Goal: Task Accomplishment & Management: Manage account settings

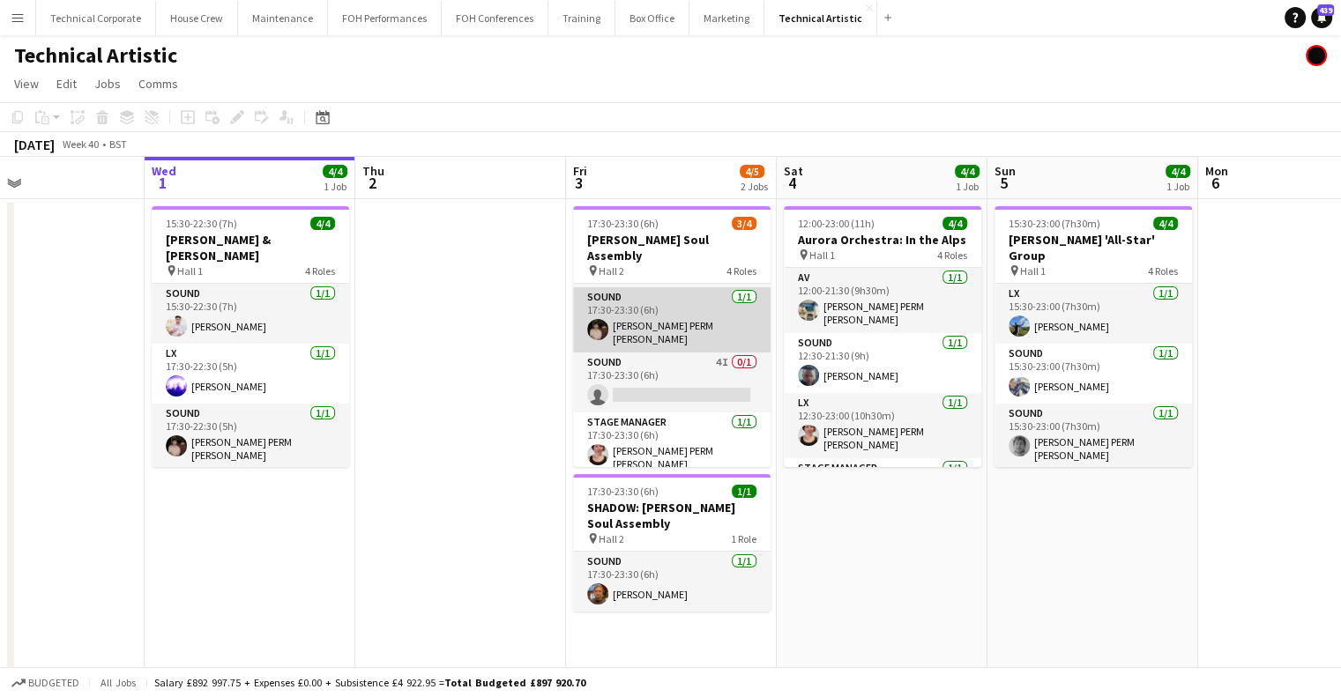
scroll to position [56, 0]
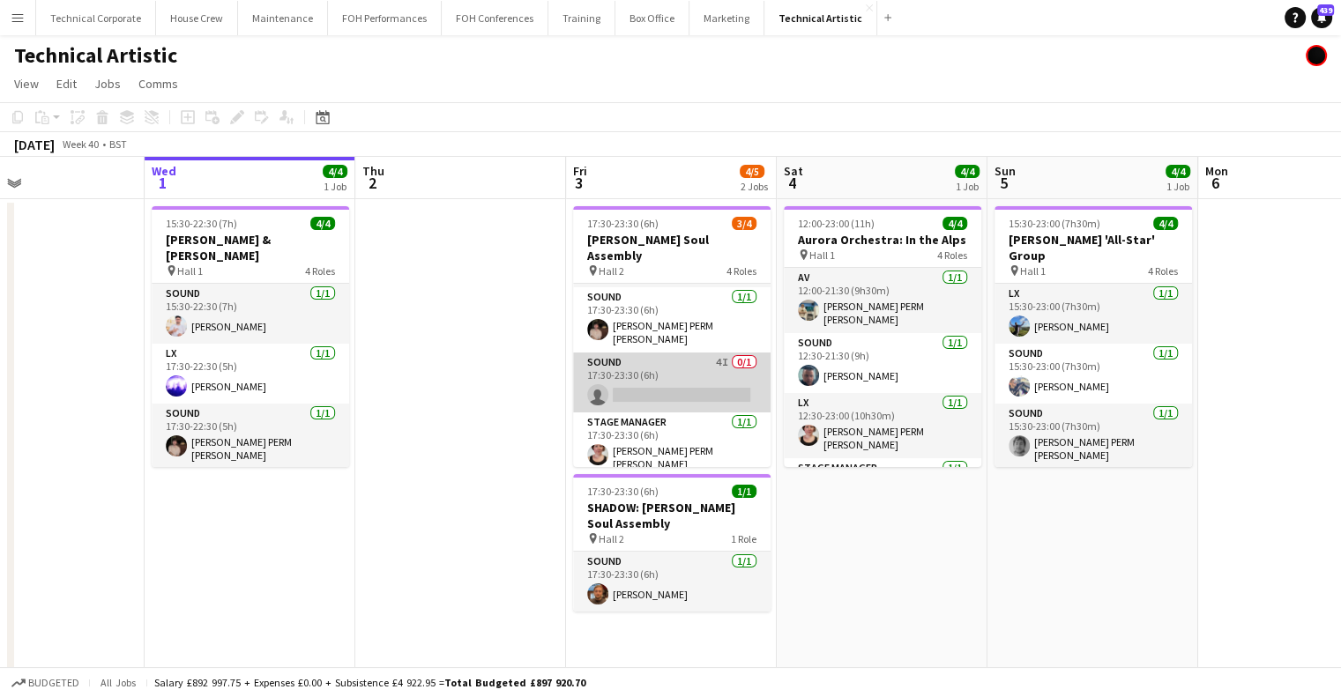
click at [647, 380] on app-card-role "Sound 4I 0/1 17:30-23:30 (6h) single-neutral-actions" at bounding box center [671, 383] width 197 height 60
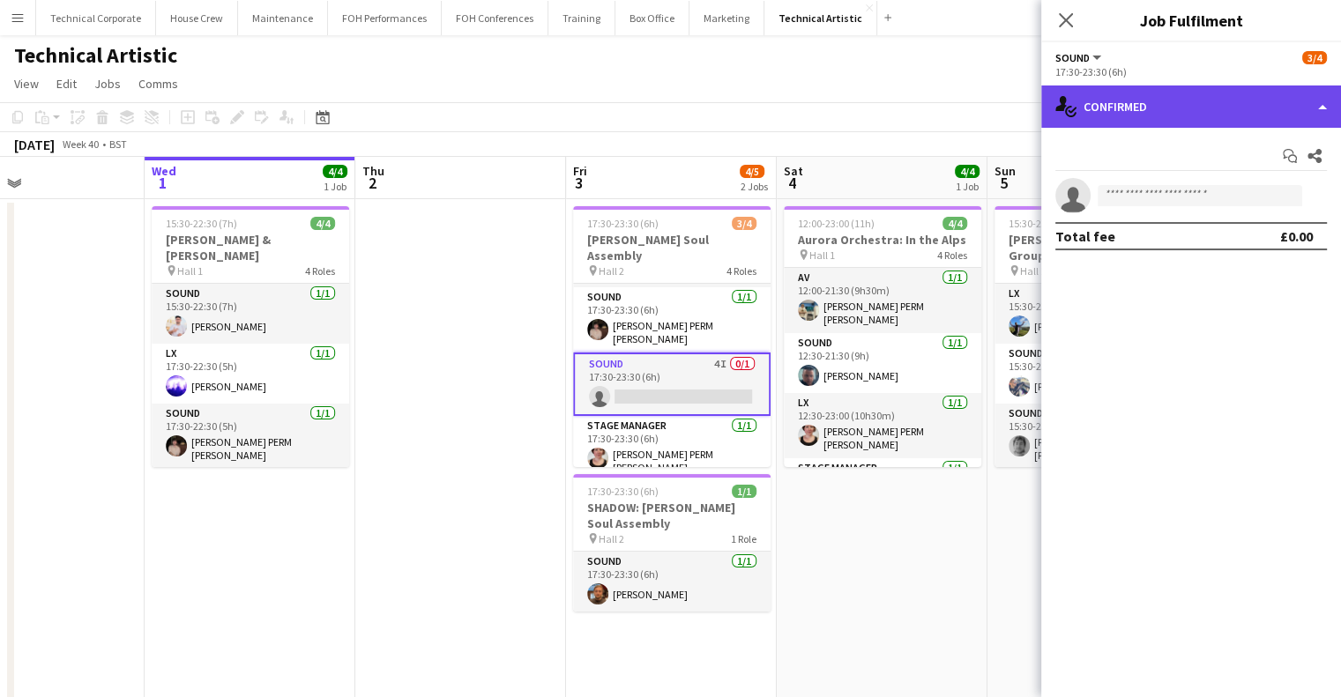
click at [1178, 97] on div "single-neutral-actions-check-2 Confirmed" at bounding box center [1191, 107] width 300 height 42
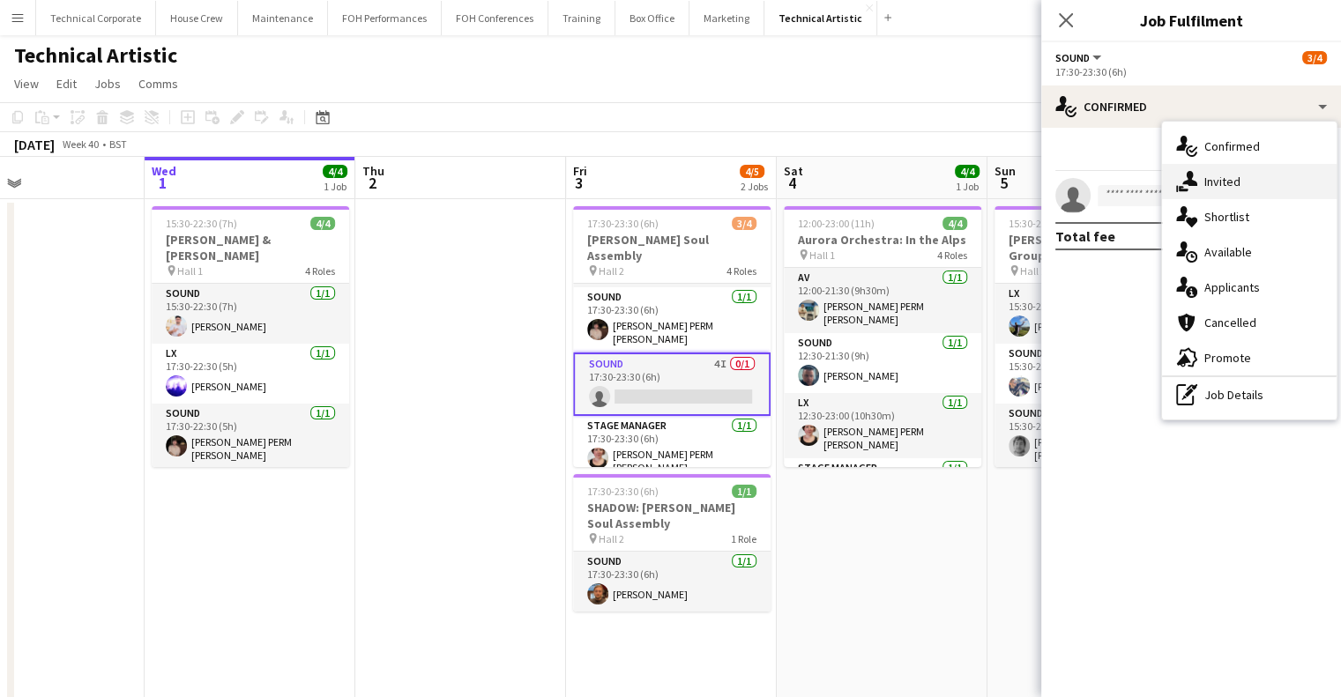
click at [1209, 174] on span "Invited" at bounding box center [1222, 182] width 36 height 16
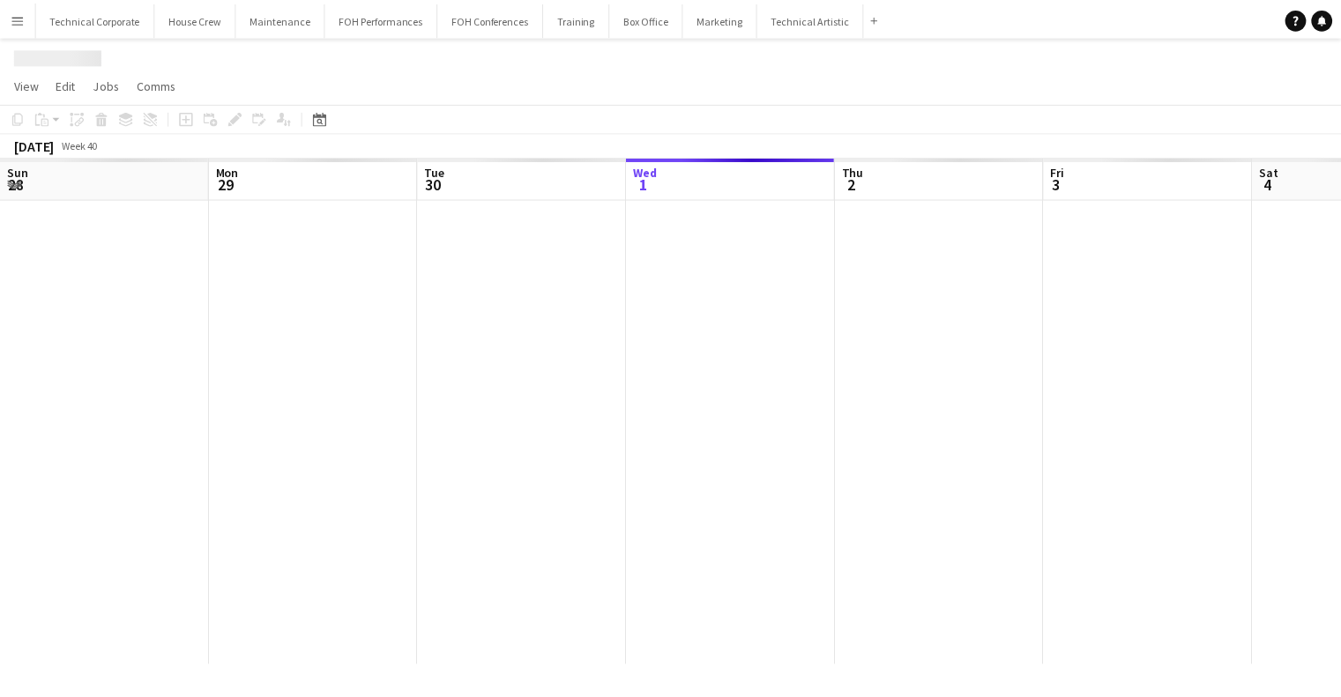
scroll to position [0, 421]
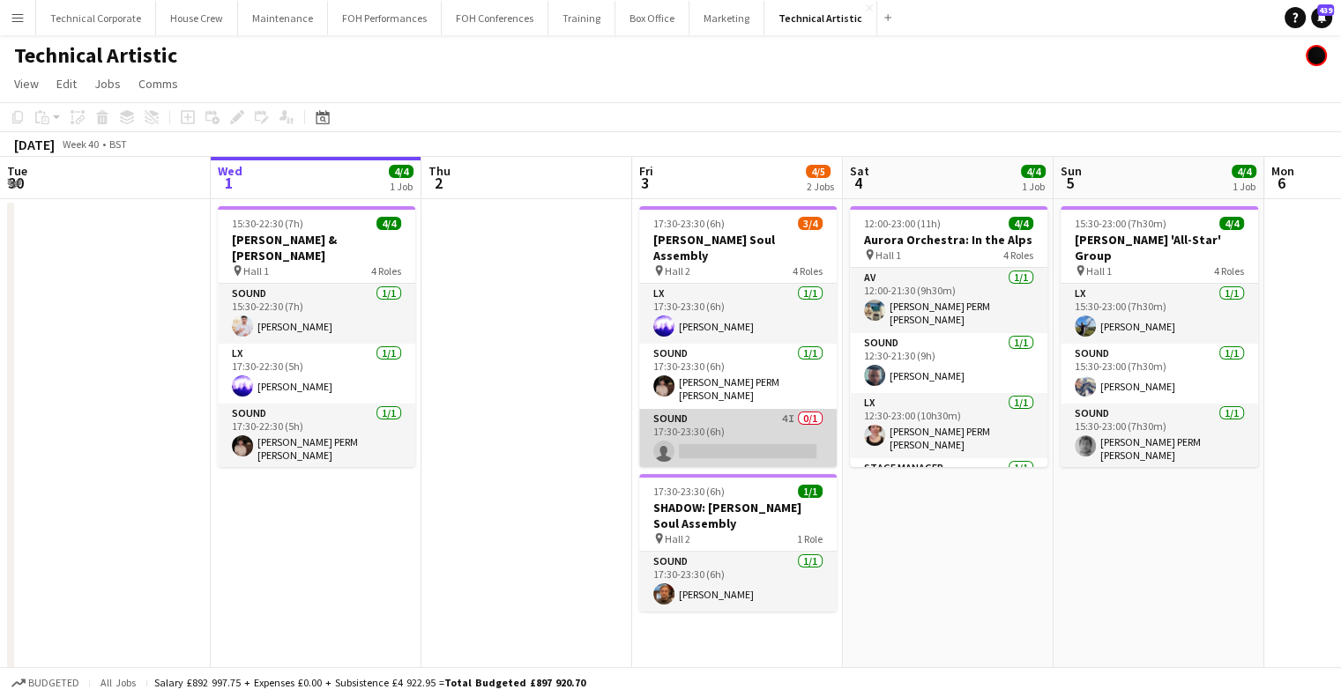
click at [697, 438] on app-card-role "Sound 4I 0/1 17:30-23:30 (6h) single-neutral-actions" at bounding box center [737, 439] width 197 height 60
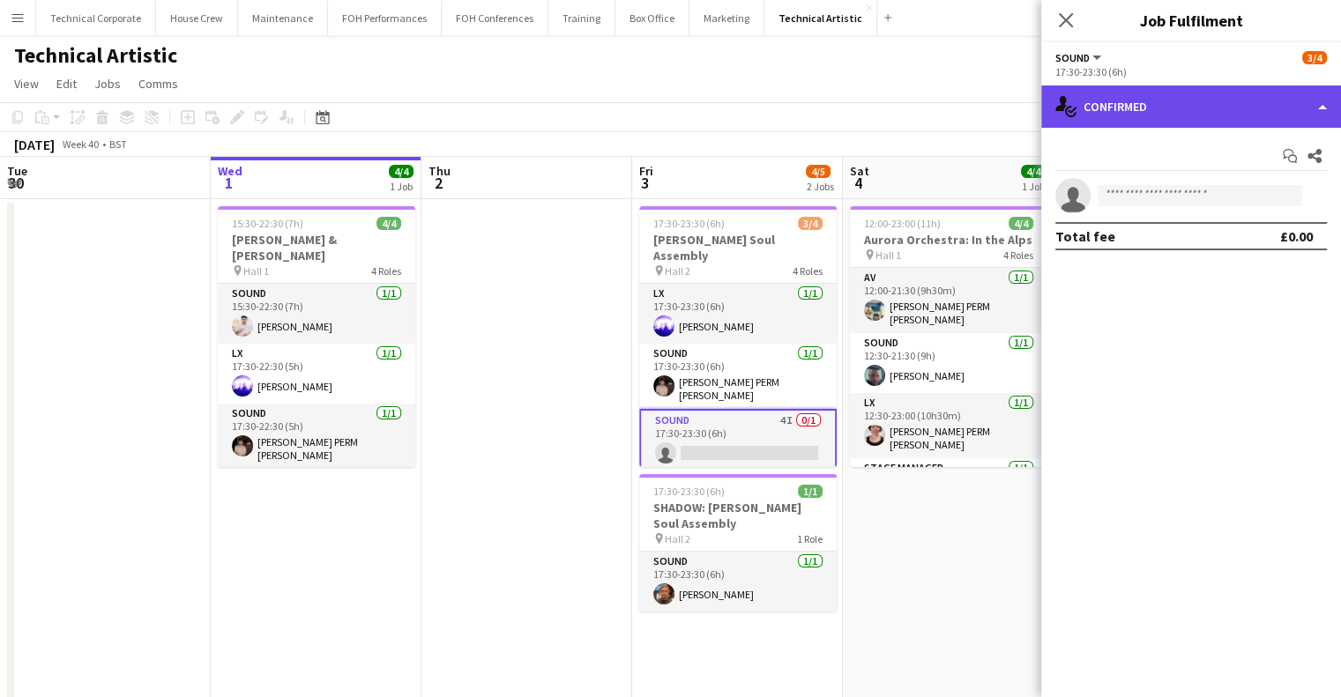
click at [1221, 109] on div "single-neutral-actions-check-2 Confirmed" at bounding box center [1191, 107] width 300 height 42
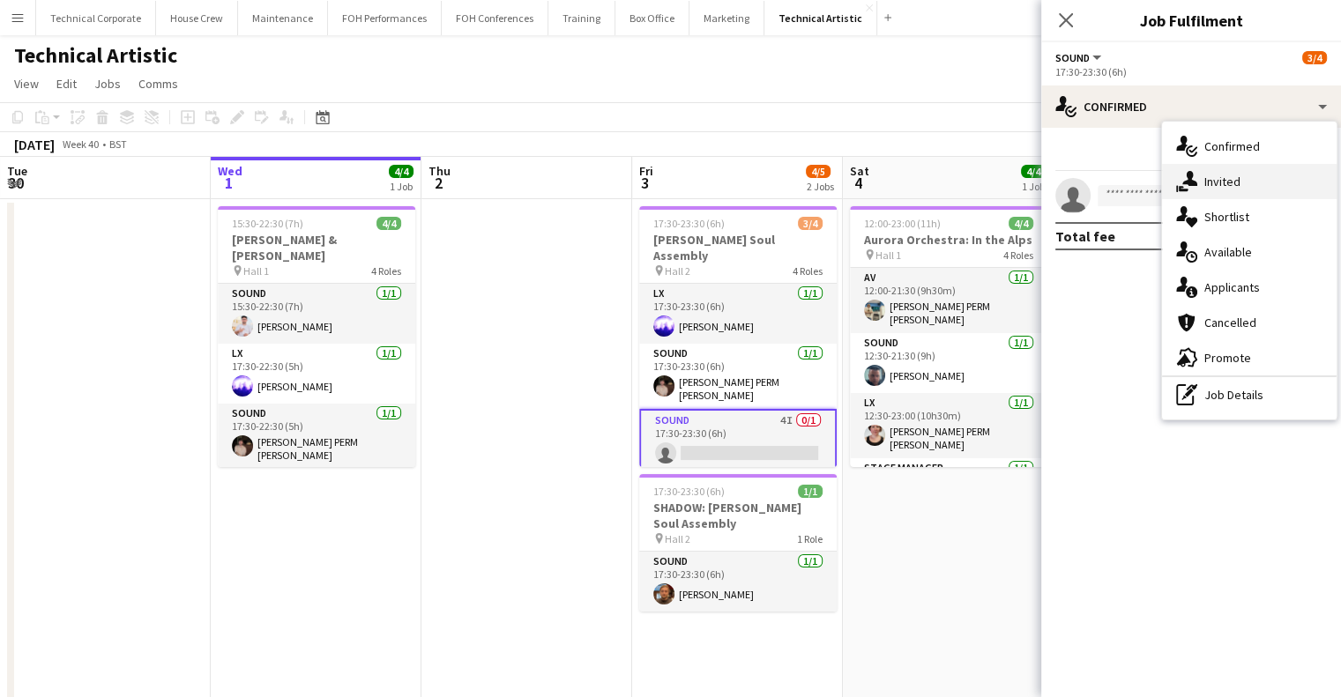
click at [1242, 167] on div "single-neutral-actions-share-1 Invited" at bounding box center [1249, 181] width 175 height 35
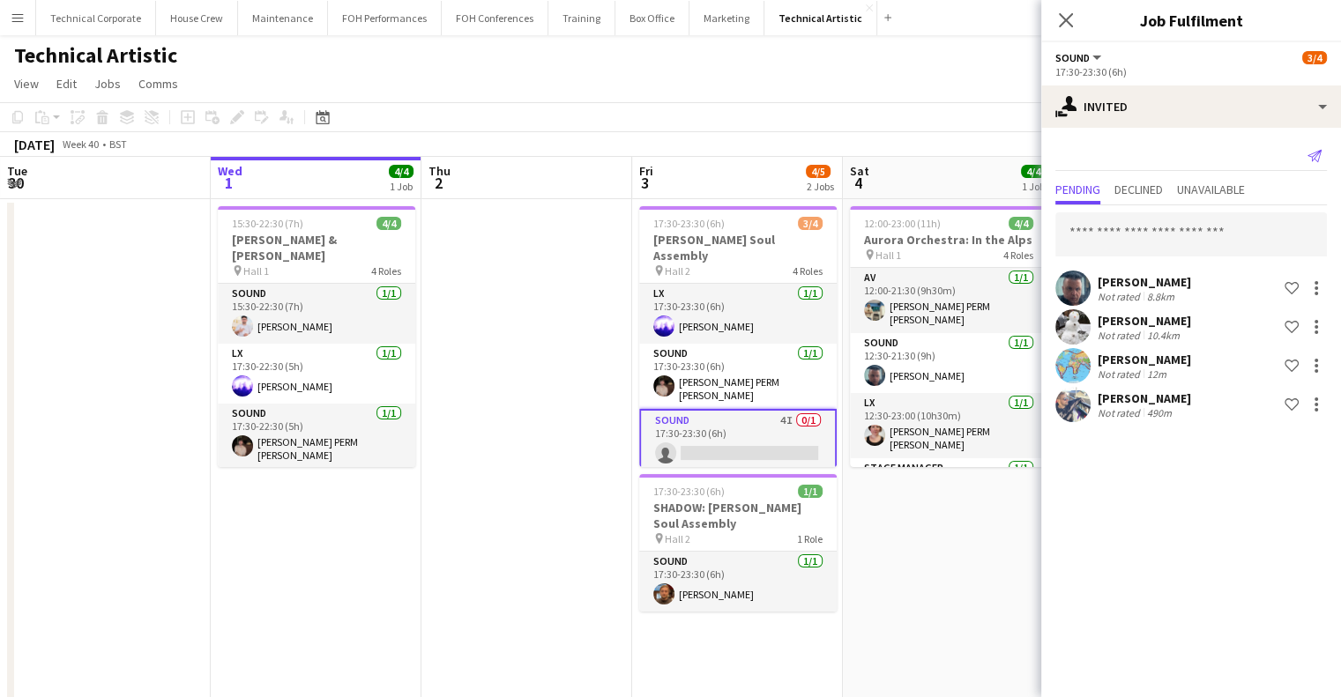
click at [1312, 157] on icon at bounding box center [1314, 156] width 14 height 12
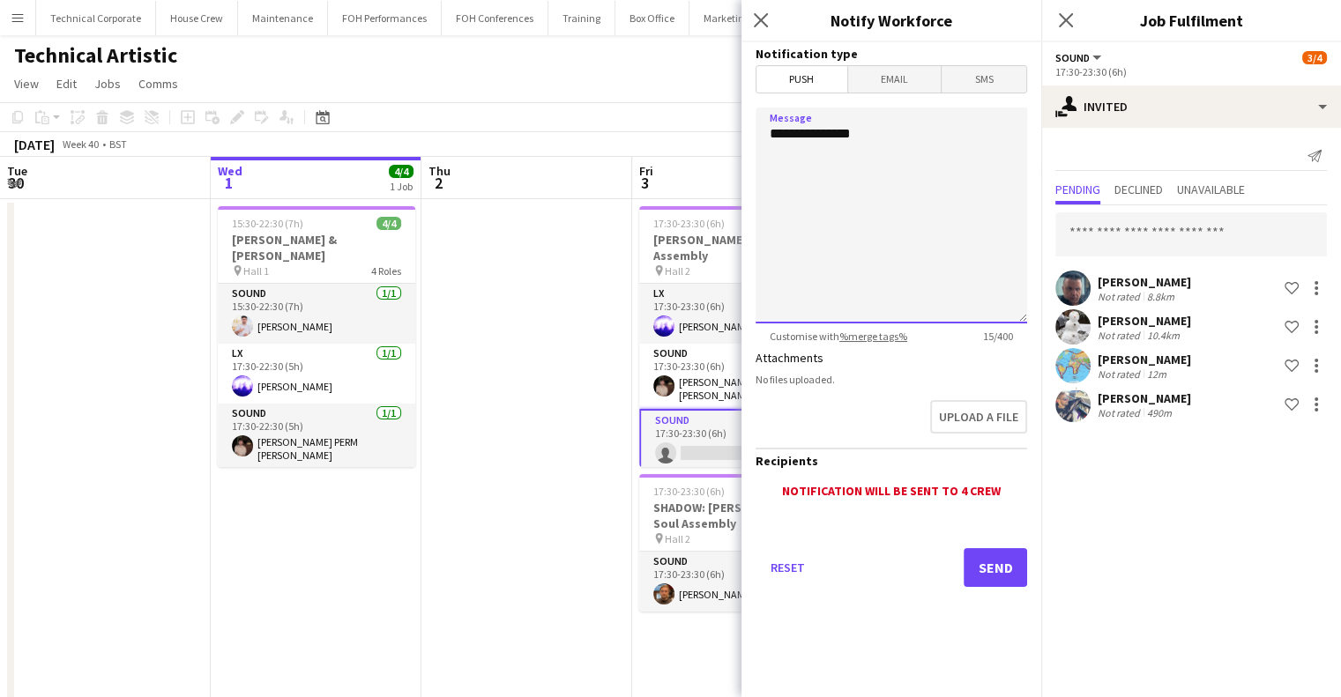
click at [889, 201] on textarea "**********" at bounding box center [890, 216] width 271 height 216
click at [1001, 152] on textarea "**********" at bounding box center [890, 216] width 271 height 216
click at [889, 182] on textarea "**********" at bounding box center [890, 216] width 271 height 216
type textarea "**********"
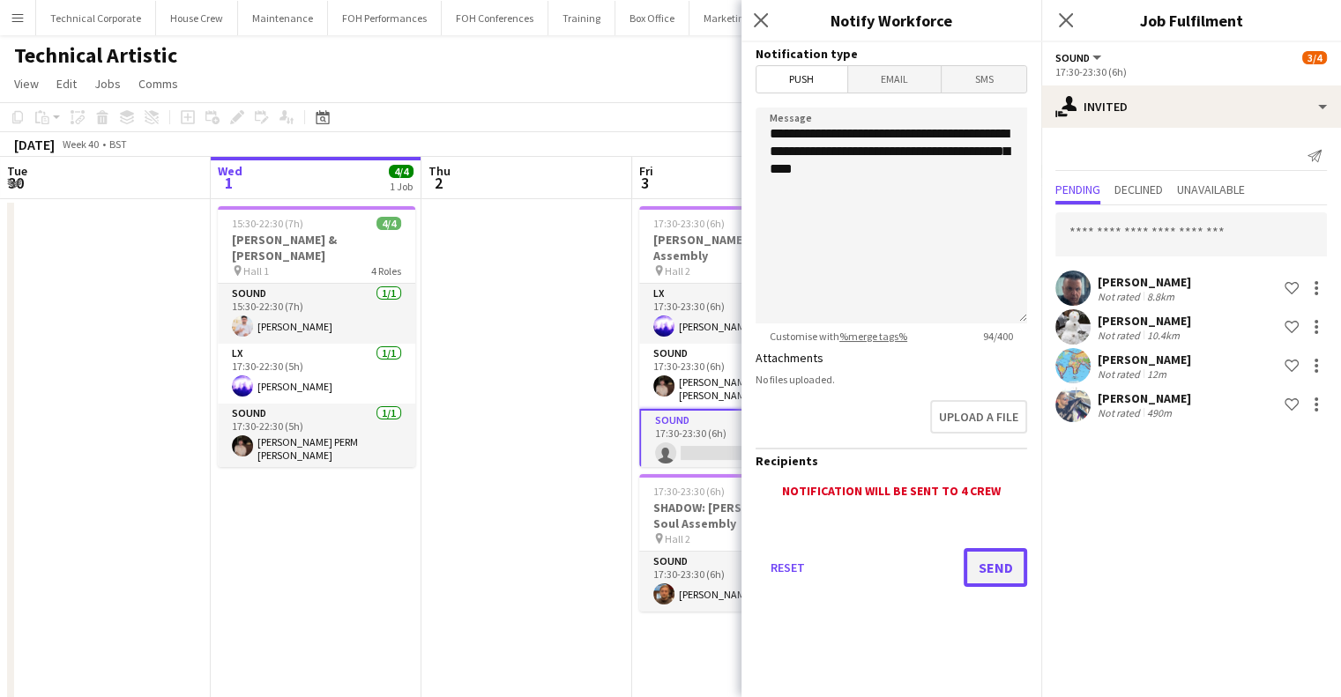
click at [994, 567] on button "Send" at bounding box center [994, 567] width 63 height 39
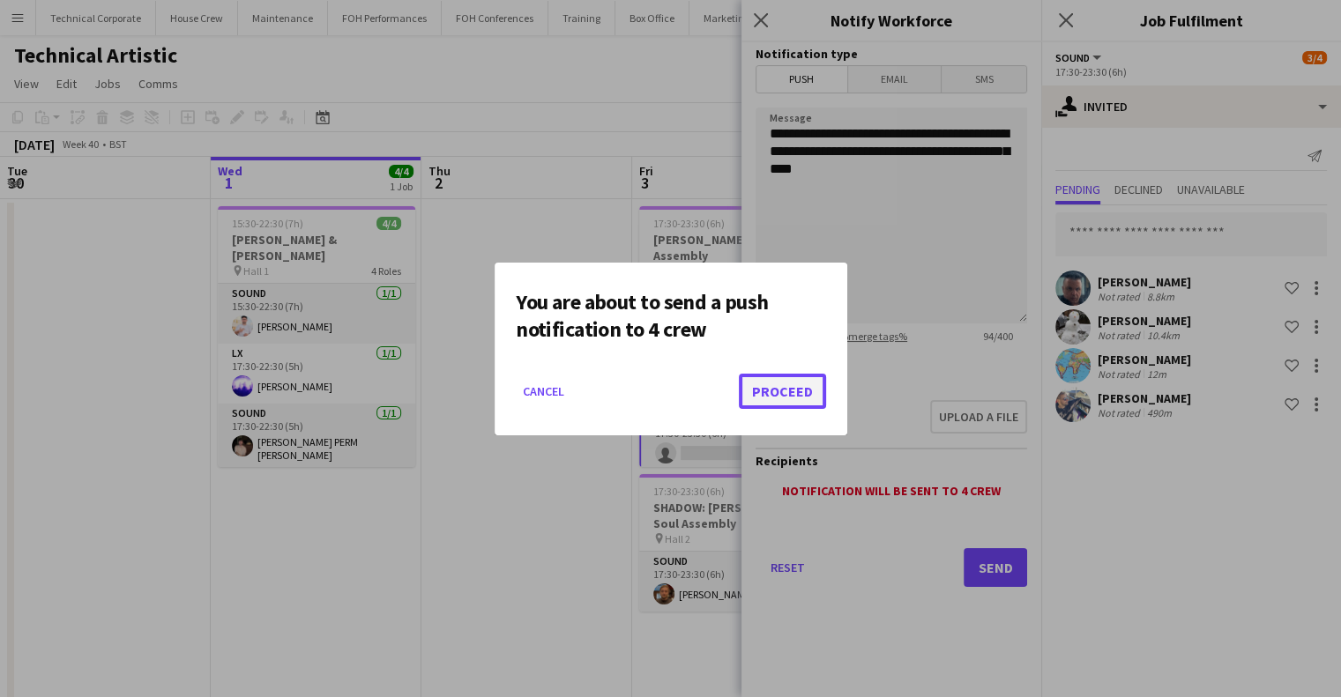
click at [779, 401] on button "Proceed" at bounding box center [782, 391] width 87 height 35
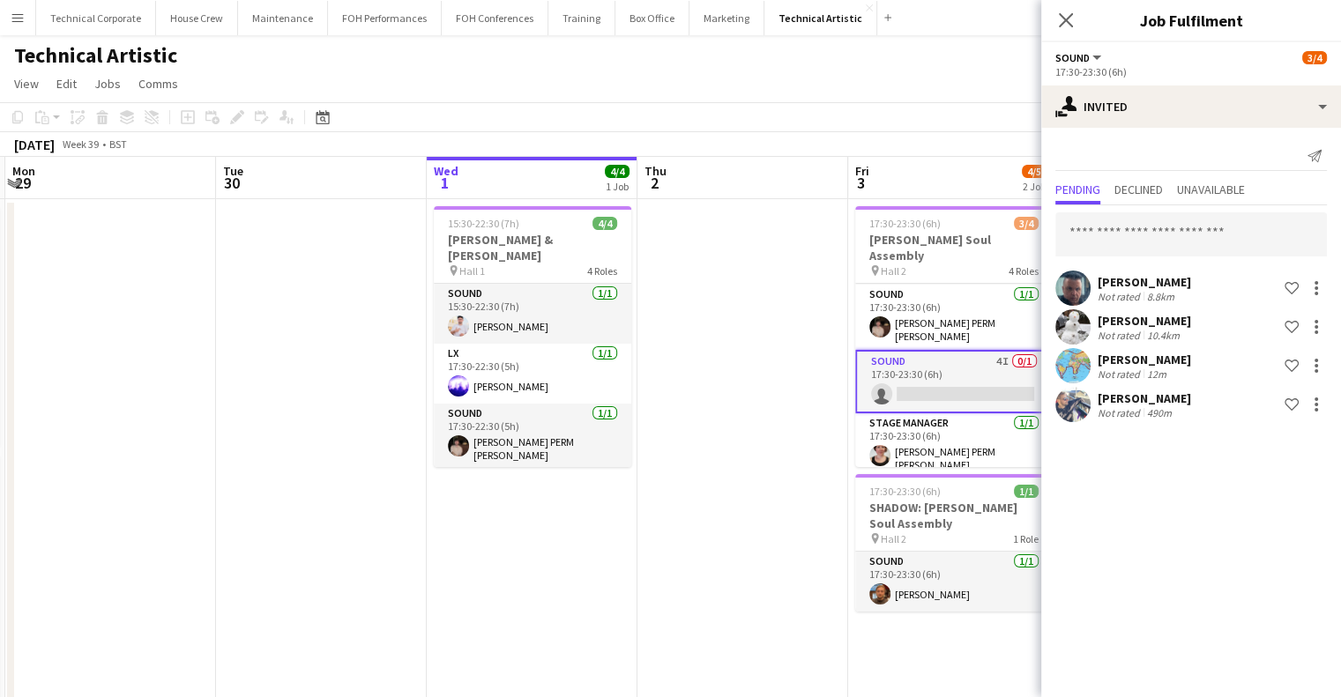
click at [685, 305] on app-date-cell at bounding box center [742, 476] width 211 height 554
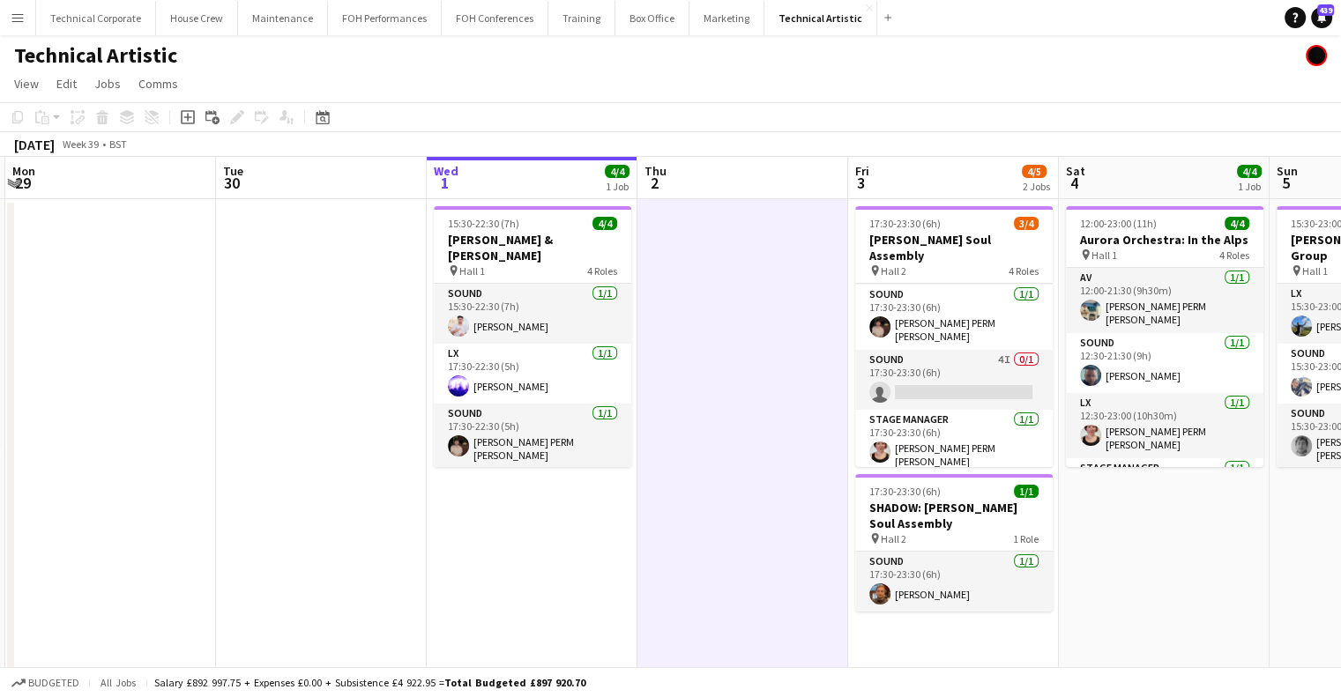
scroll to position [56, 0]
click at [685, 305] on app-date-cell at bounding box center [742, 476] width 211 height 554
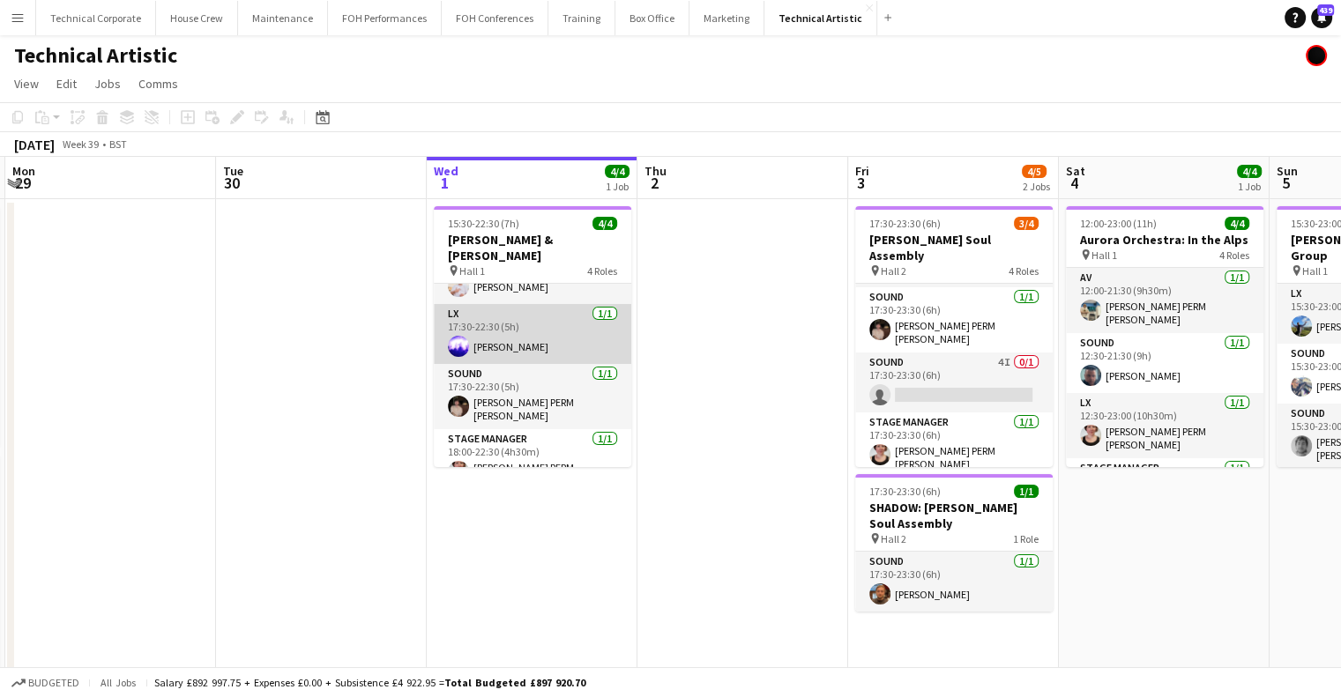
scroll to position [0, 0]
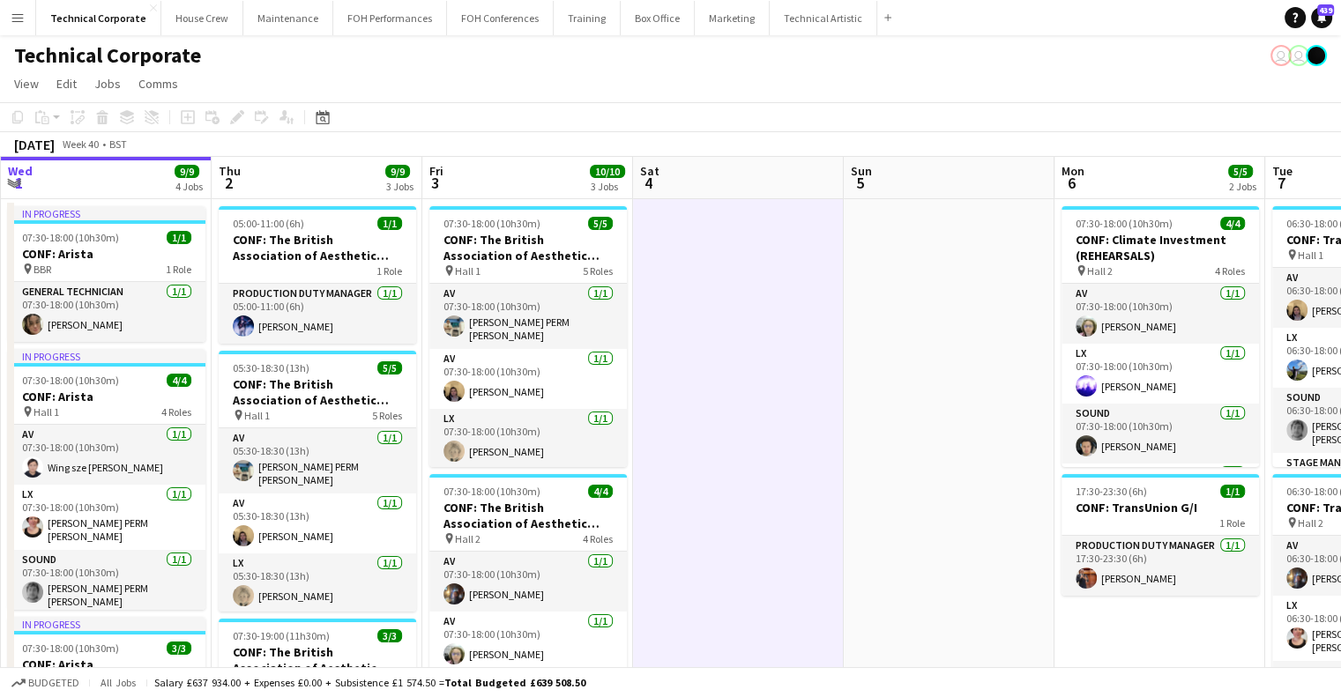
scroll to position [0, 357]
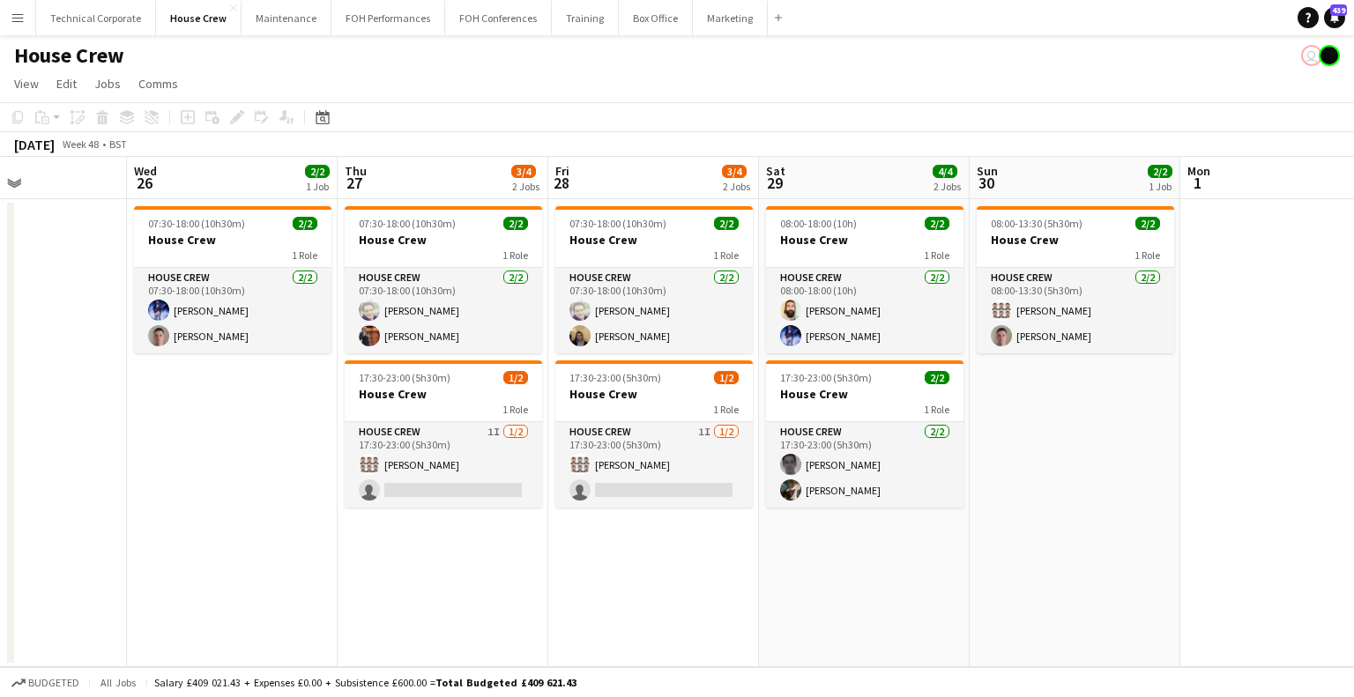
scroll to position [0, 495]
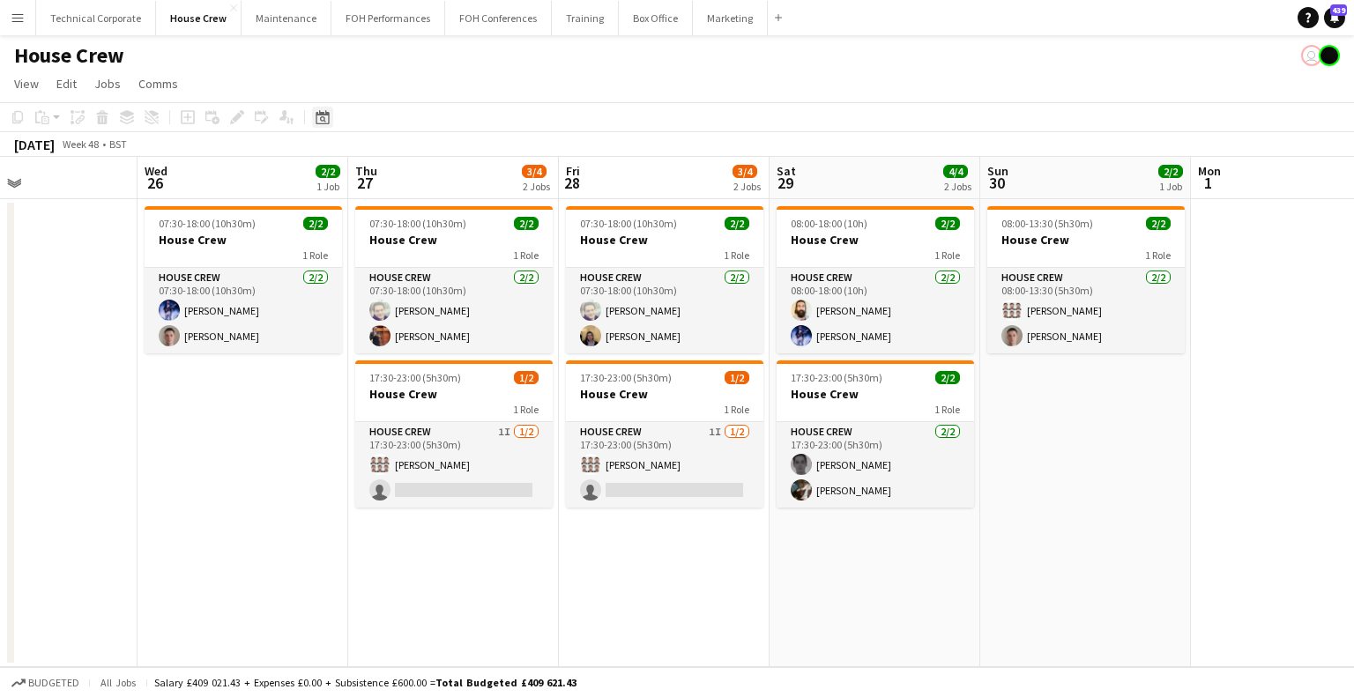
click at [324, 115] on icon at bounding box center [322, 117] width 13 height 14
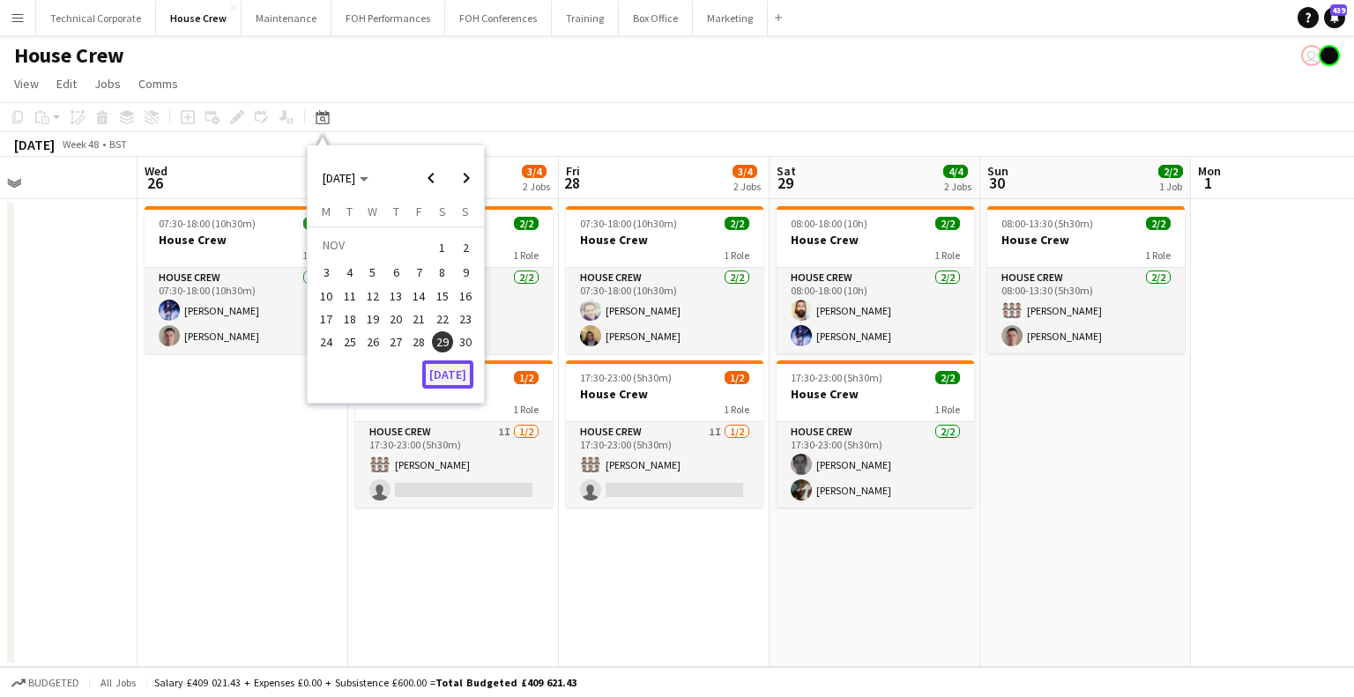
click at [450, 383] on button "[DATE]" at bounding box center [447, 375] width 51 height 28
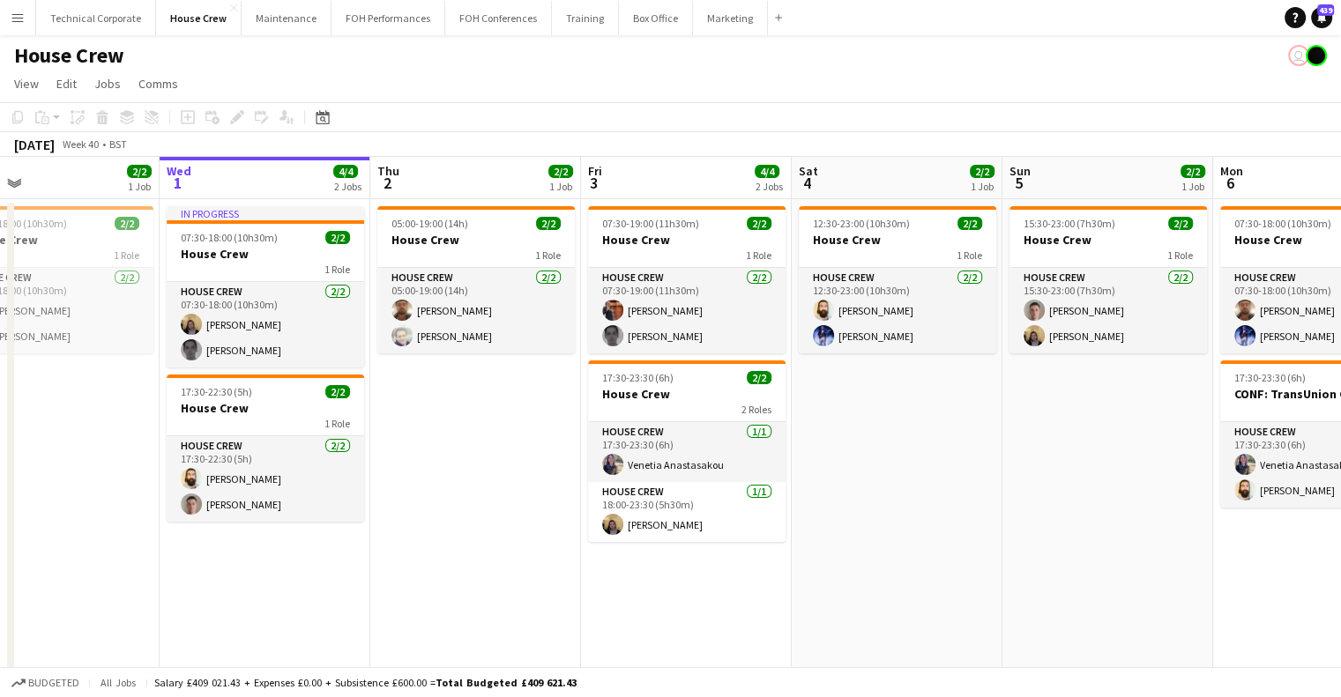
scroll to position [0, 453]
